Goal: Find specific page/section: Find specific page/section

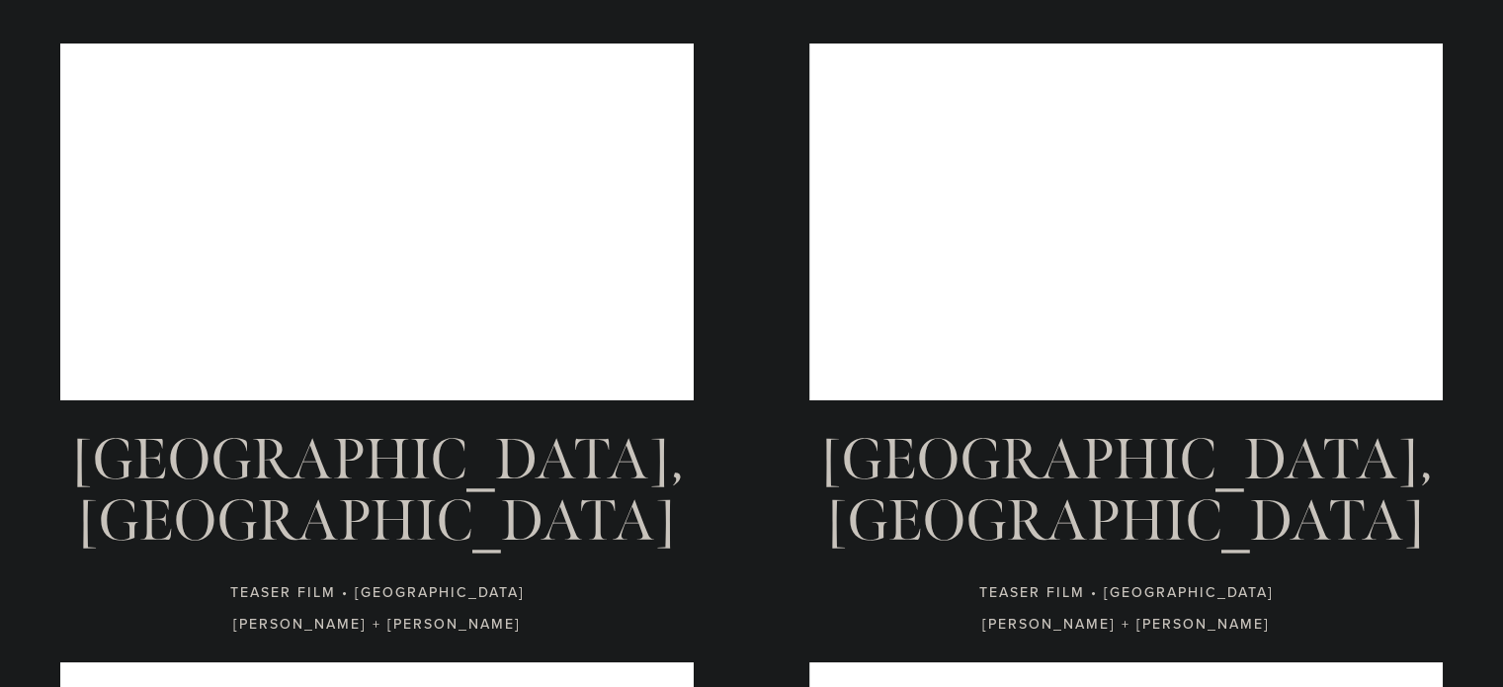
scroll to position [197, 0]
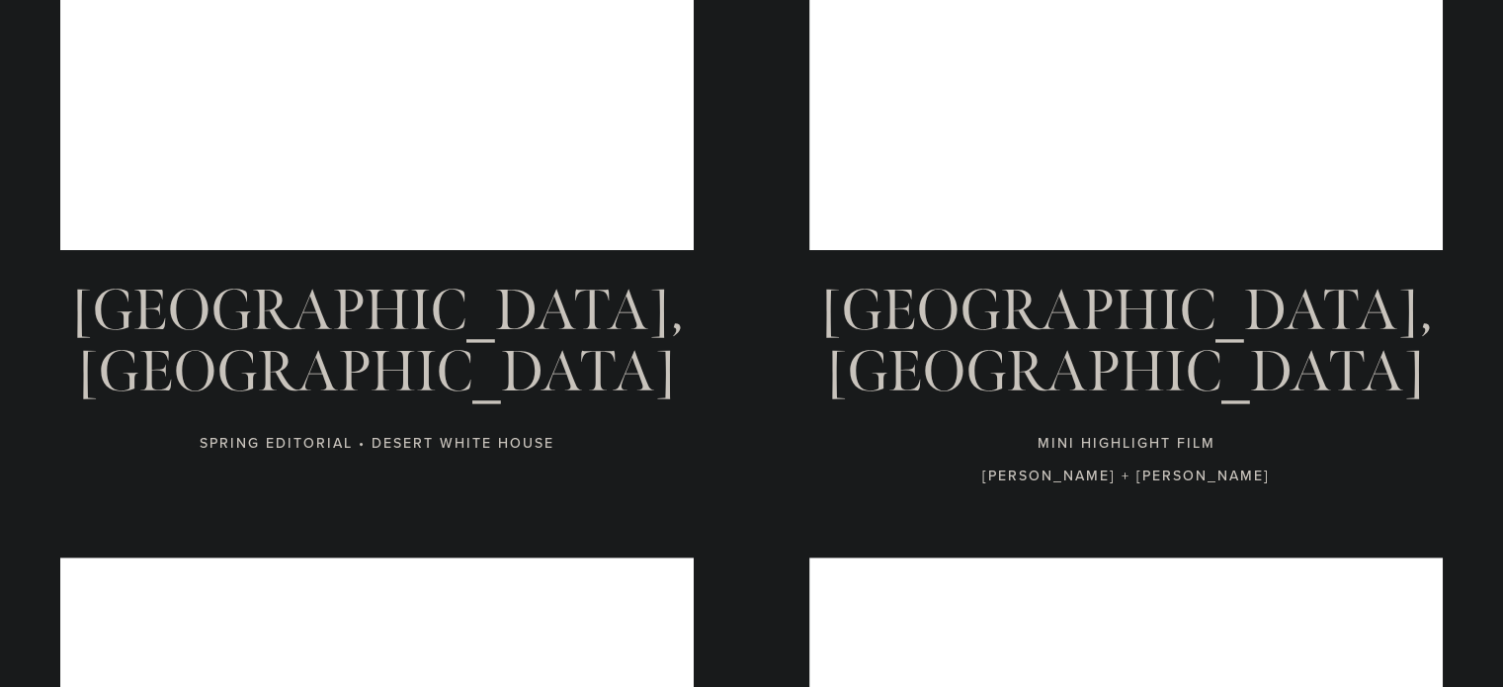
scroll to position [952, 0]
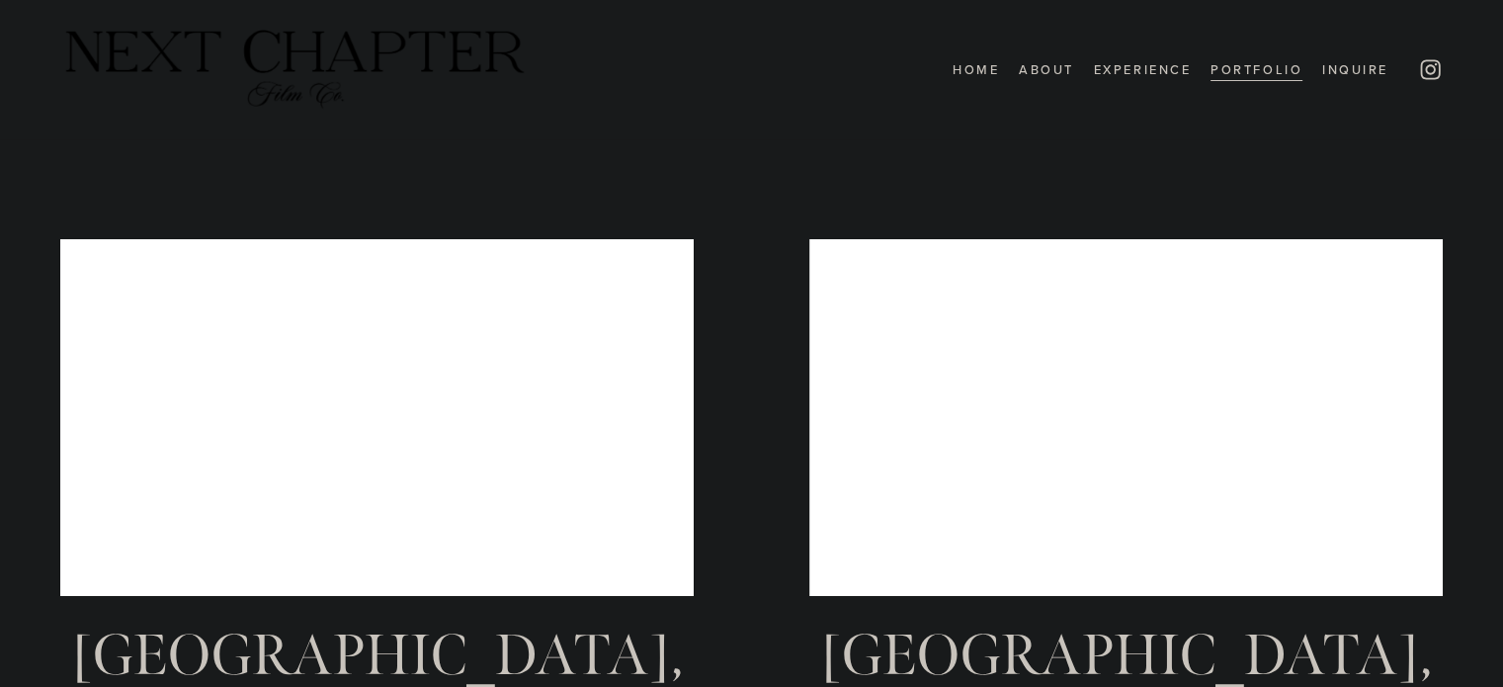
click at [1345, 53] on div "Home About Experience Portfolio Inquire" at bounding box center [724, 69] width 1328 height 85
click at [1335, 73] on link "Inquire" at bounding box center [1355, 70] width 66 height 26
